Goal: Transaction & Acquisition: Purchase product/service

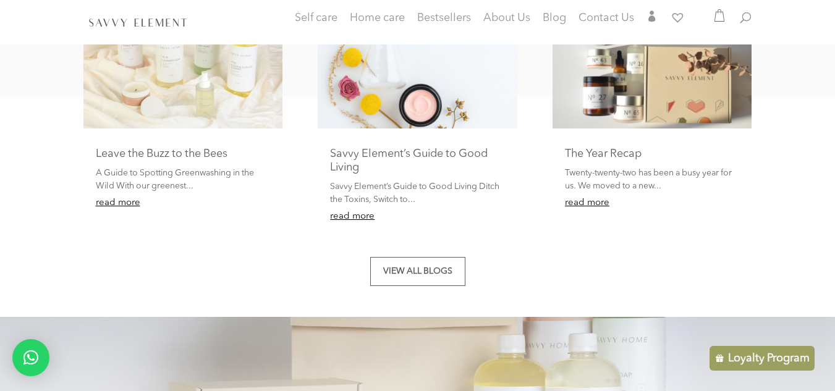
scroll to position [2323, 0]
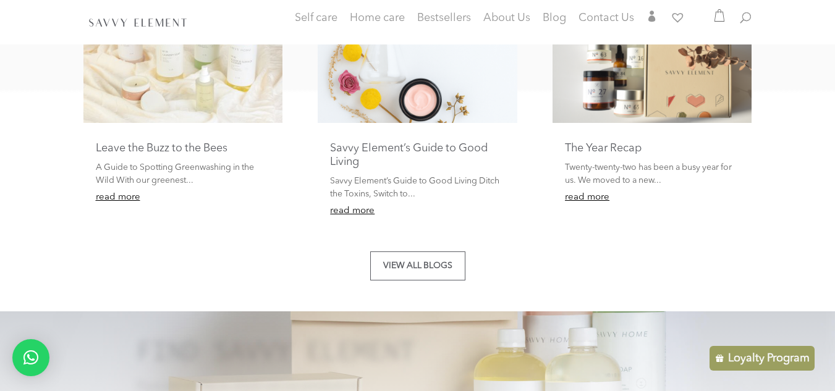
click at [185, 179] on p "A Guide to Spotting Greenwashing in the Wild With our greenest..." at bounding box center [183, 174] width 174 height 27
click at [138, 198] on link "read more" at bounding box center [118, 197] width 44 height 9
click at [135, 198] on link "read more" at bounding box center [118, 197] width 44 height 9
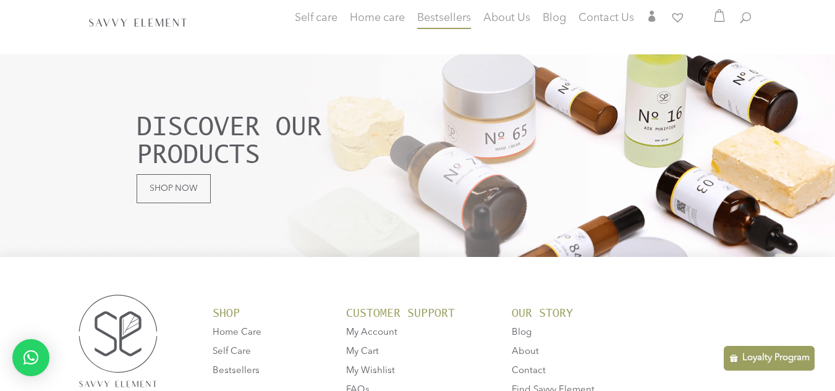
scroll to position [2757, 0]
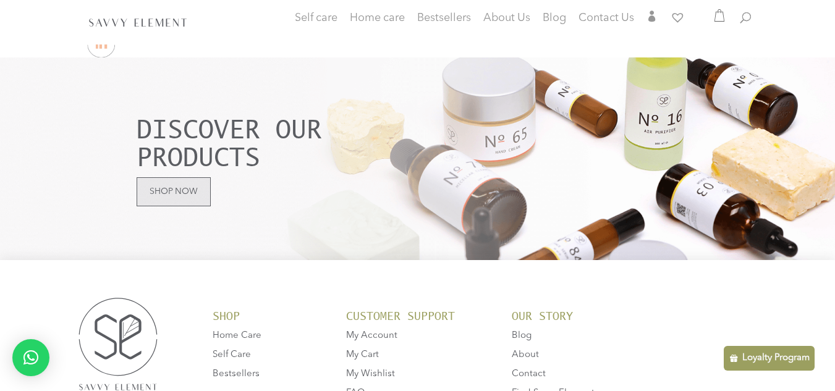
click at [146, 200] on link "Shop Now" at bounding box center [174, 191] width 74 height 29
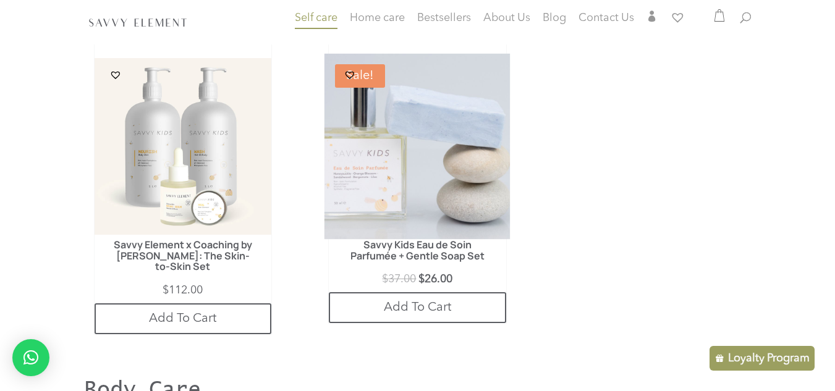
scroll to position [692, 0]
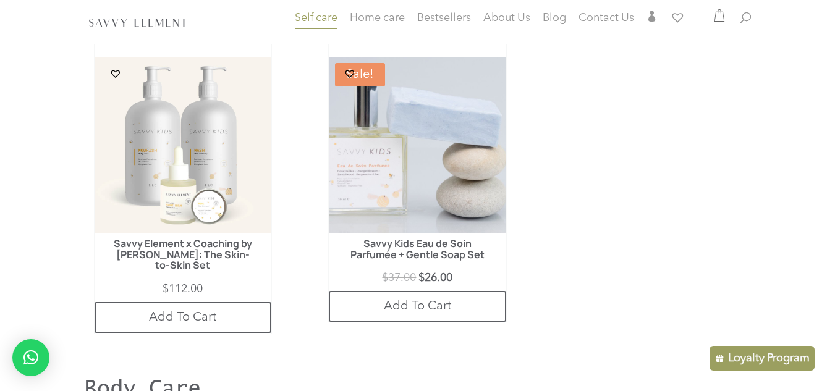
drag, startPoint x: 496, startPoint y: 175, endPoint x: 633, endPoint y: 97, distance: 158.0
click at [633, 97] on ul "Eau de Soin Parfumée $ 30.00 Purchase & earn 30 points! Add To Cart $ 7.00" at bounding box center [417, 43] width 667 height 628
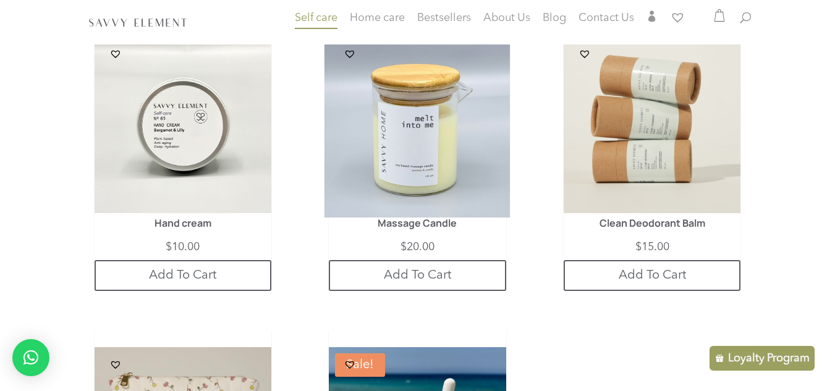
scroll to position [1102, 0]
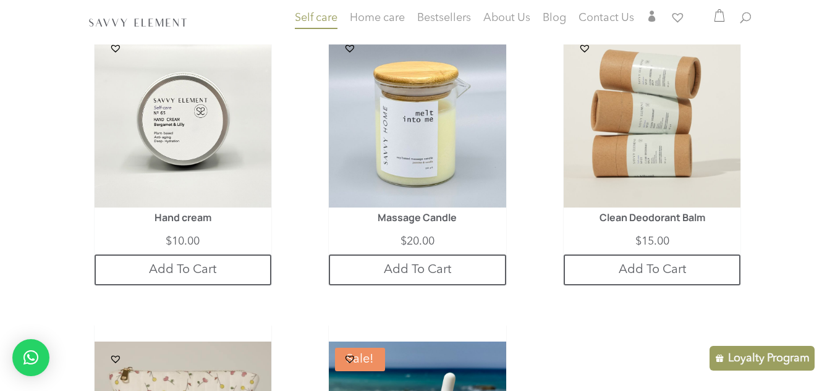
click at [518, 168] on ul "Hand cream $ 10.00 Purchase & earn 10 points! Add To Cart Massage Candle $" at bounding box center [417, 318] width 667 height 606
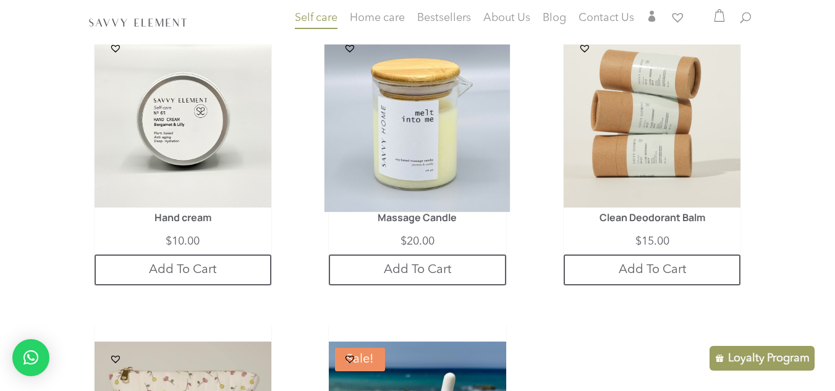
click at [478, 172] on img at bounding box center [417, 120] width 186 height 186
drag, startPoint x: 478, startPoint y: 172, endPoint x: 450, endPoint y: 168, distance: 28.1
click at [450, 168] on img at bounding box center [417, 120] width 186 height 186
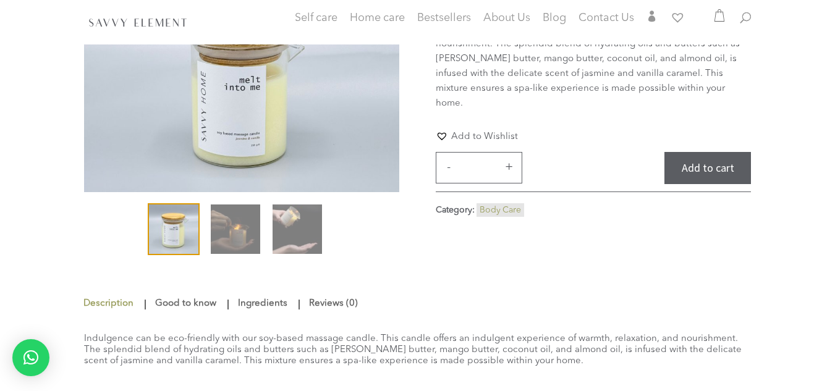
scroll to position [148, 0]
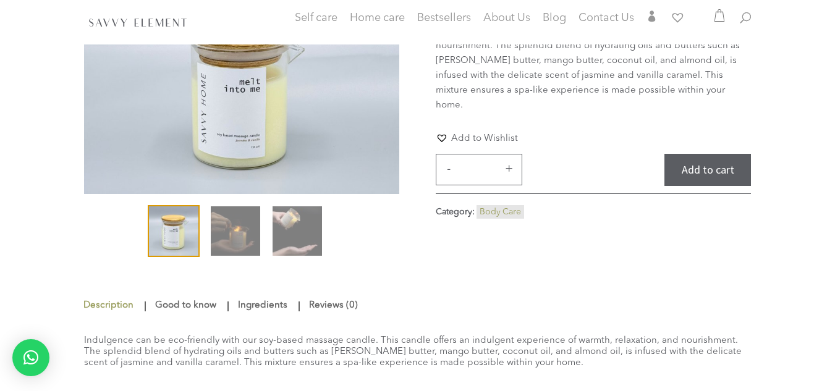
click at [268, 224] on ol at bounding box center [241, 237] width 315 height 62
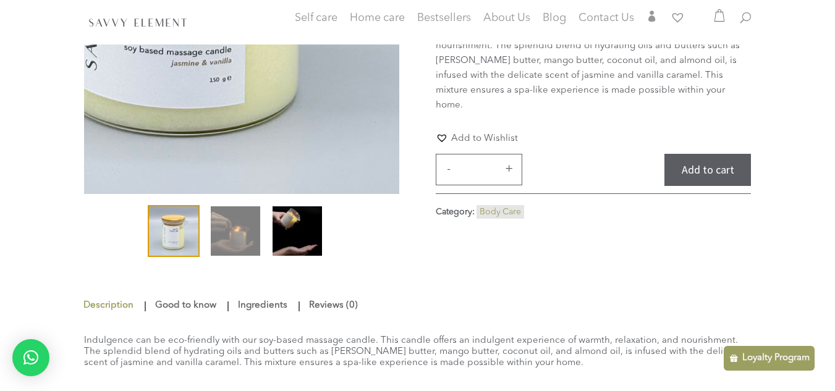
scroll to position [99, 0]
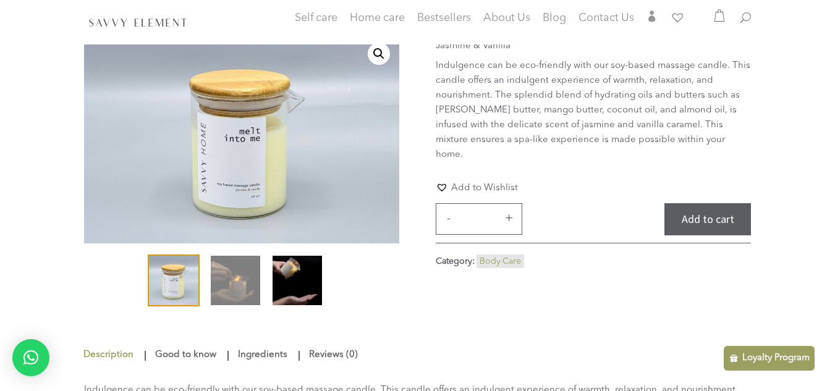
click at [306, 280] on img at bounding box center [297, 280] width 49 height 49
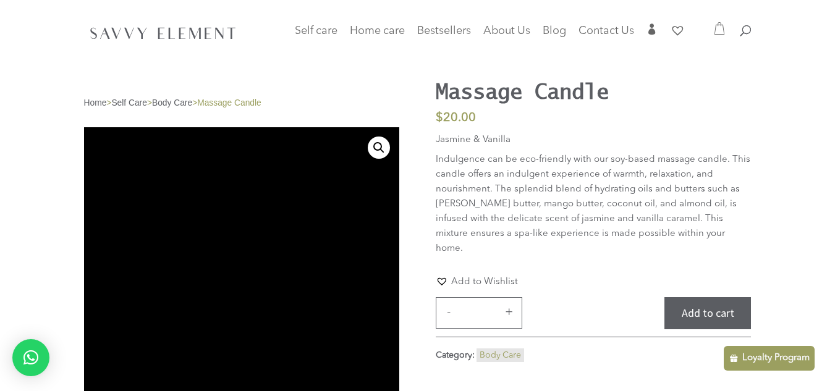
scroll to position [0, 0]
